Goal: Transaction & Acquisition: Purchase product/service

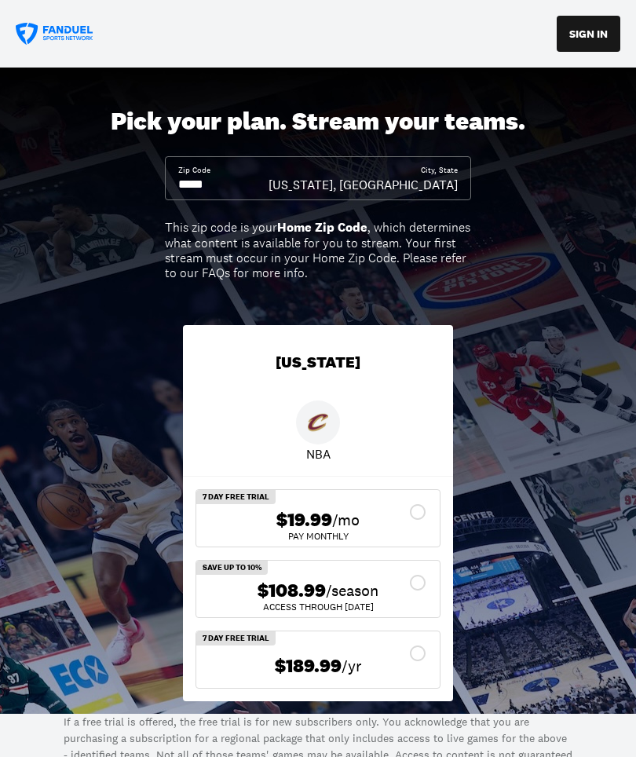
click at [233, 184] on input at bounding box center [223, 184] width 90 height 17
click at [215, 179] on input at bounding box center [223, 184] width 90 height 17
click at [258, 188] on input at bounding box center [223, 184] width 90 height 17
click at [257, 181] on input at bounding box center [223, 184] width 90 height 17
click at [233, 178] on input at bounding box center [223, 184] width 90 height 17
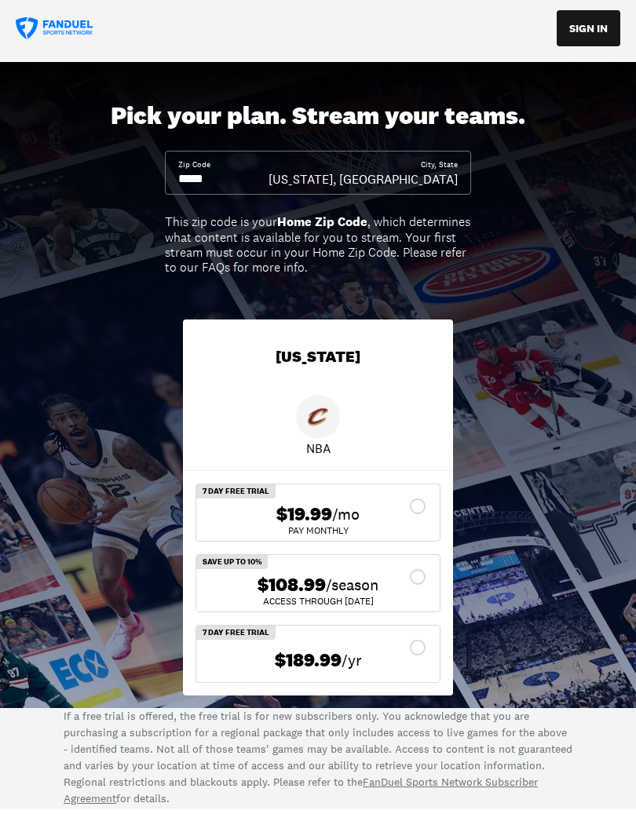
click at [254, 184] on input at bounding box center [223, 184] width 90 height 17
click at [256, 176] on input at bounding box center [223, 184] width 90 height 17
click at [254, 169] on div "Zip Code" at bounding box center [223, 179] width 90 height 28
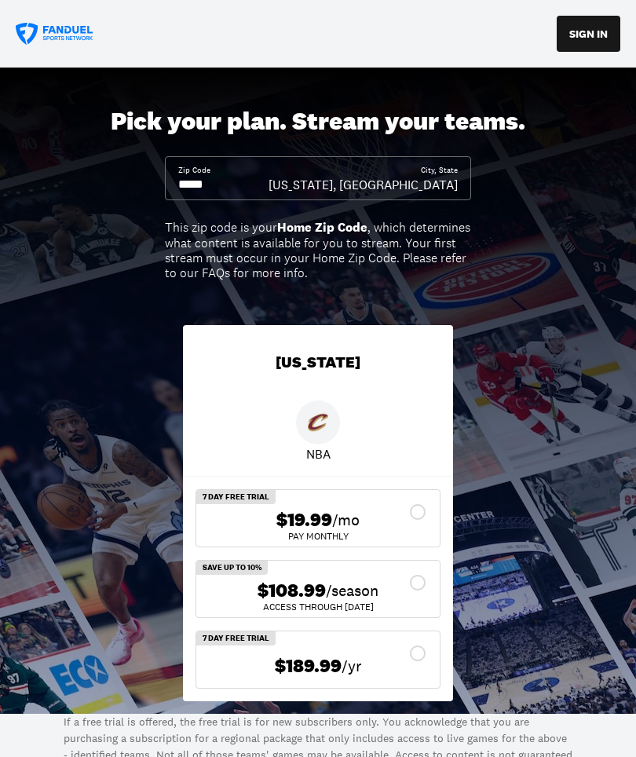
click at [223, 186] on input at bounding box center [223, 184] width 90 height 17
click at [267, 180] on input at bounding box center [223, 184] width 90 height 17
click at [266, 179] on input at bounding box center [223, 184] width 90 height 17
click at [268, 177] on input at bounding box center [223, 184] width 90 height 17
click at [261, 172] on div "Zip Code" at bounding box center [223, 179] width 90 height 28
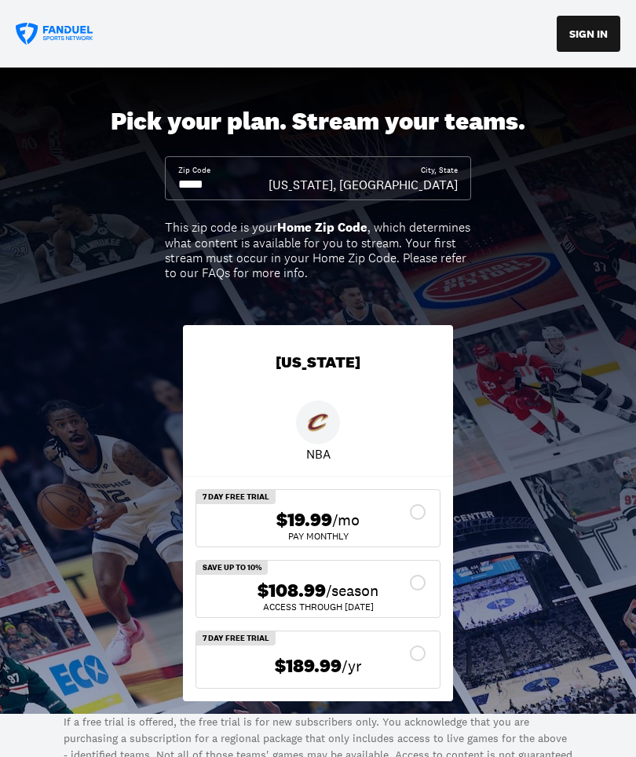
click at [243, 181] on input at bounding box center [223, 184] width 90 height 17
click at [195, 177] on input at bounding box center [223, 184] width 90 height 17
click at [231, 184] on input at bounding box center [223, 184] width 90 height 17
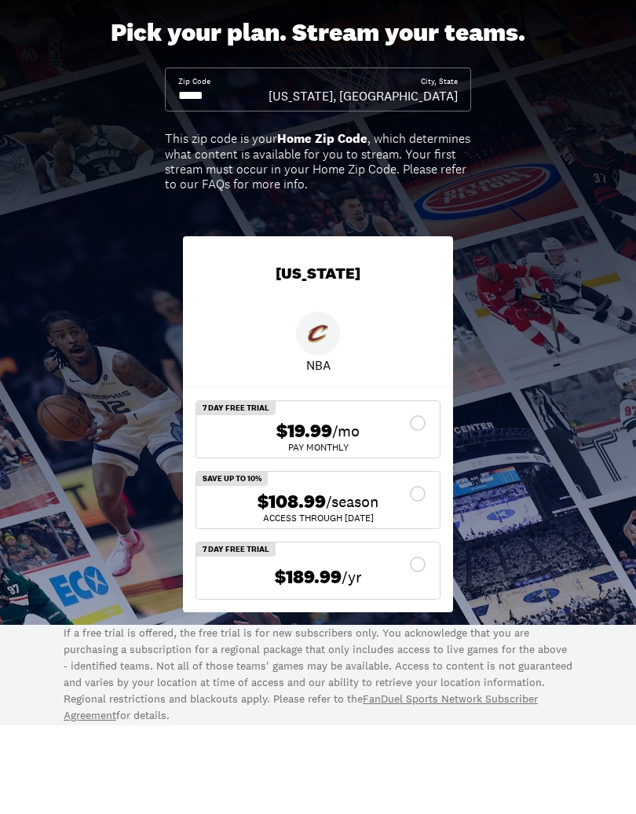
click at [252, 176] on input at bounding box center [223, 184] width 90 height 17
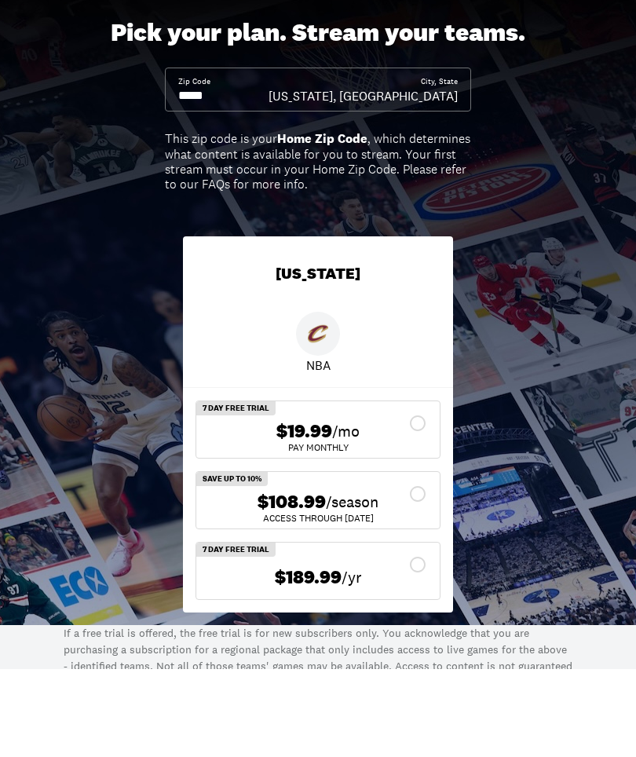
click at [232, 176] on input at bounding box center [223, 184] width 90 height 17
click at [235, 176] on input at bounding box center [223, 184] width 90 height 17
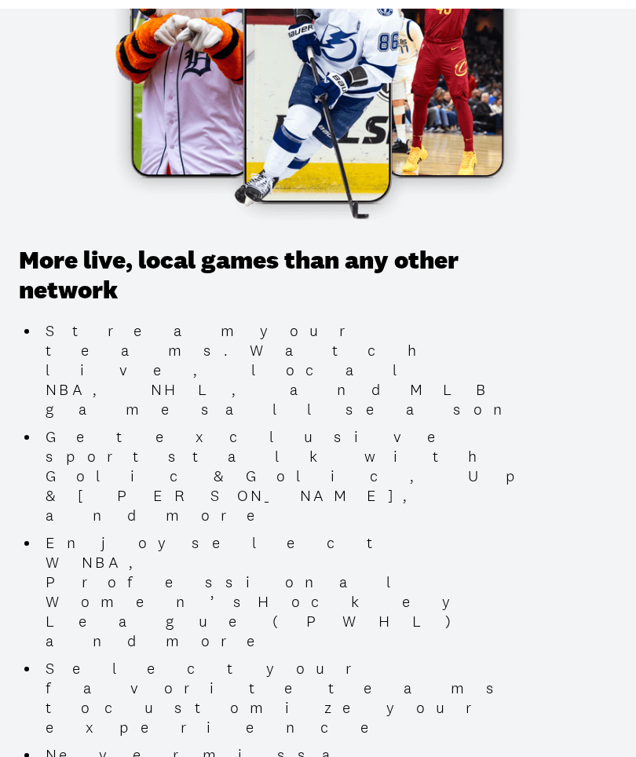
scroll to position [959, 0]
